Goal: Navigation & Orientation: Find specific page/section

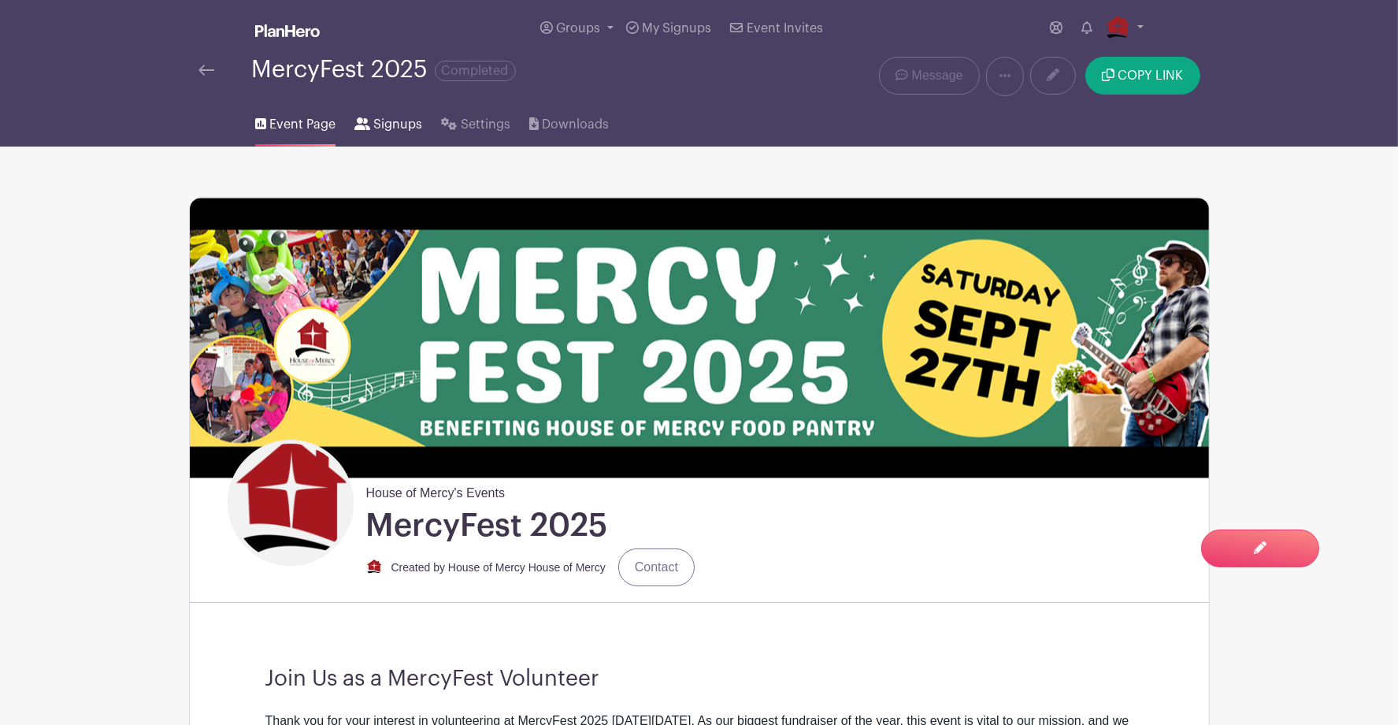
click at [418, 134] on span "Signups" at bounding box center [397, 124] width 49 height 19
